Goal: Information Seeking & Learning: Check status

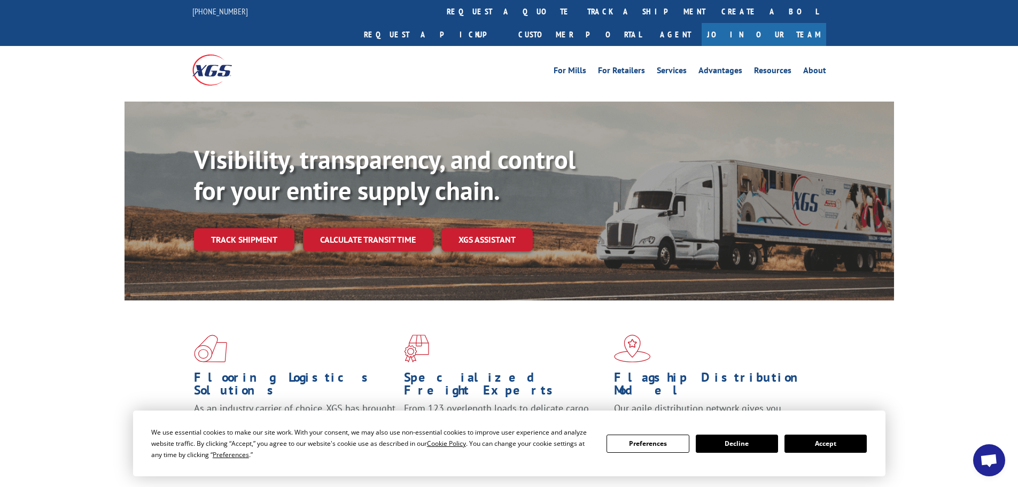
click at [560, 358] on button "Accept" at bounding box center [825, 443] width 82 height 18
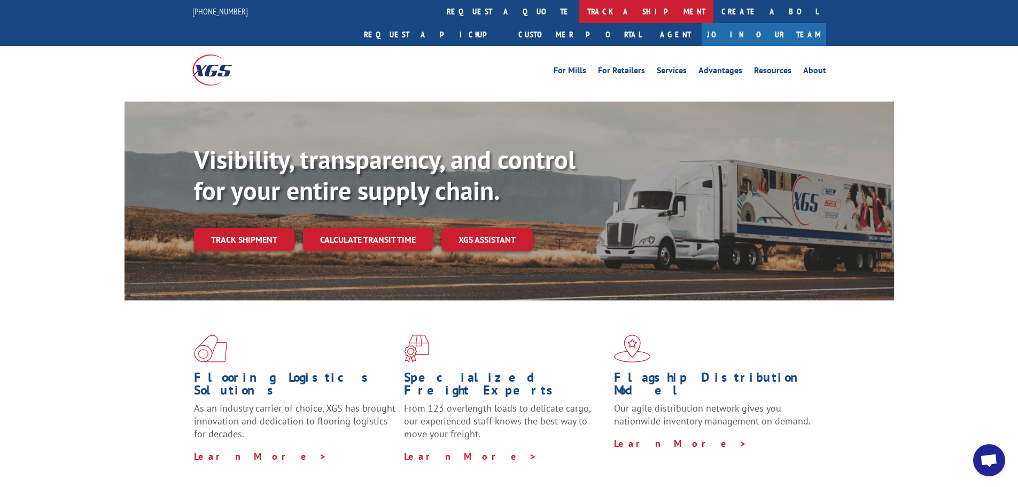
click at [560, 12] on link "track a shipment" at bounding box center [646, 11] width 134 height 23
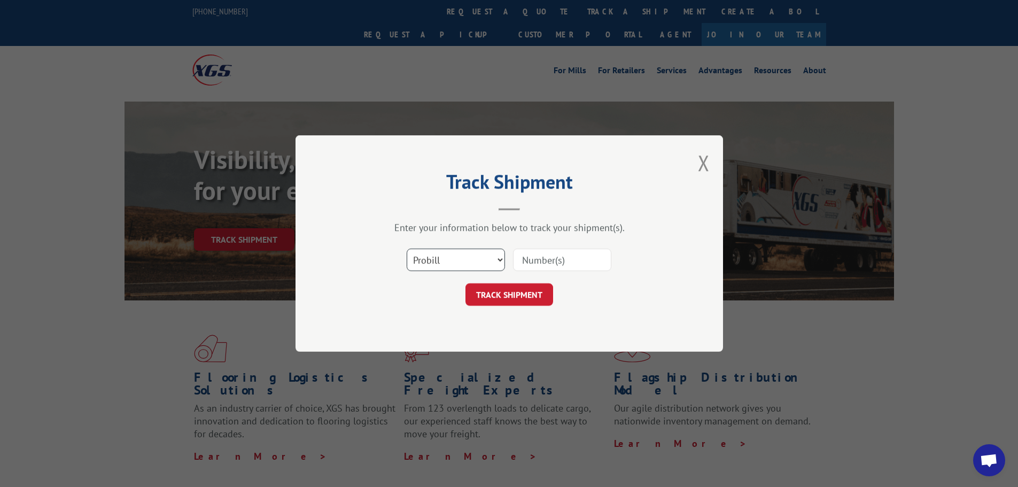
click at [412, 258] on select "Select category... Probill BOL PO" at bounding box center [456, 259] width 98 height 22
select select "bol"
click at [407, 248] on select "Select category... Probill BOL PO" at bounding box center [456, 259] width 98 height 22
click at [527, 262] on input at bounding box center [562, 259] width 98 height 22
type input "15172352"
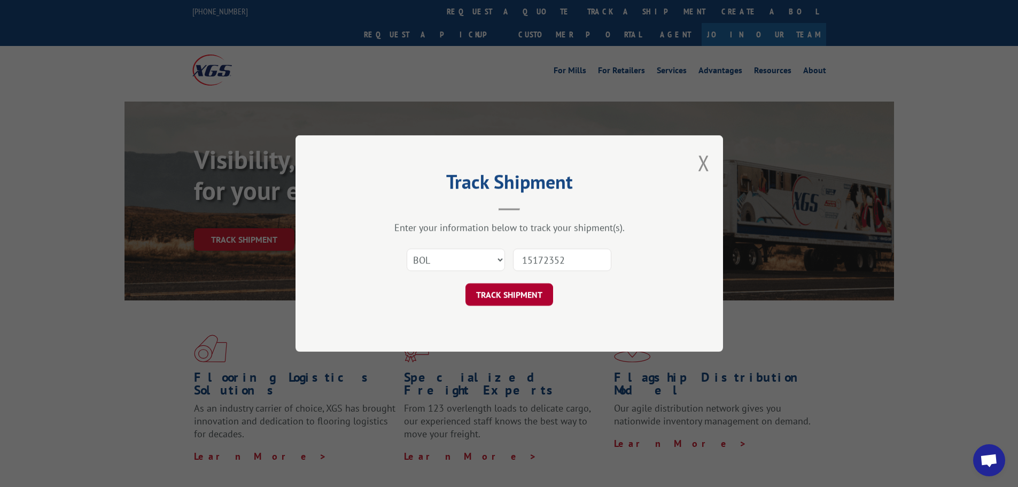
click at [519, 297] on button "TRACK SHIPMENT" at bounding box center [509, 294] width 88 height 22
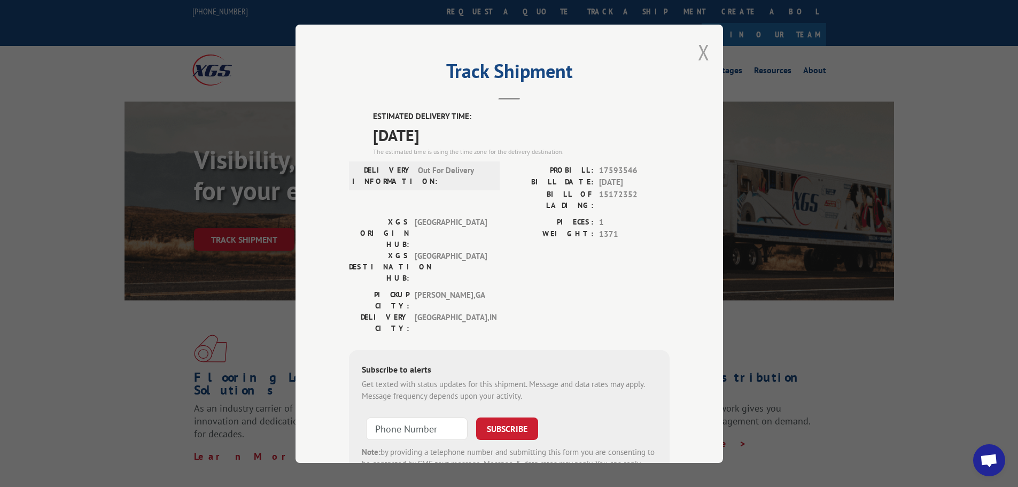
click at [560, 51] on button "Close modal" at bounding box center [704, 52] width 12 height 28
